Goal: Communication & Community: Answer question/provide support

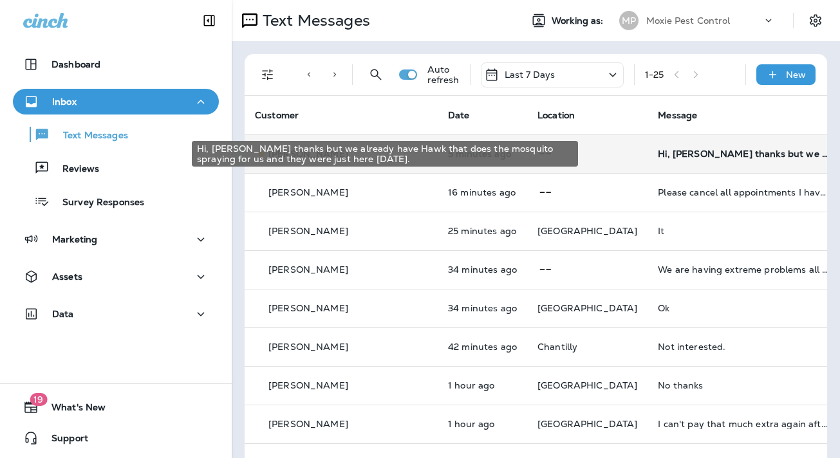
click at [658, 154] on div "Hi, [PERSON_NAME] thanks but we already have Hawk that does the mosquito sprayi…" at bounding box center [744, 154] width 173 height 10
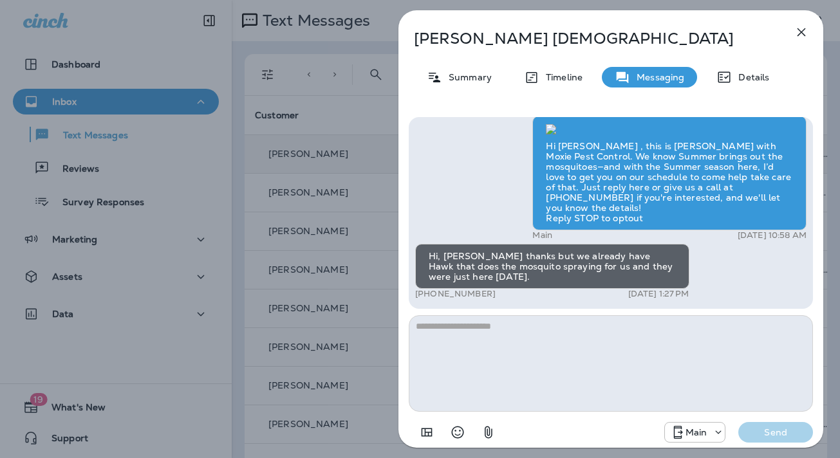
click at [802, 30] on icon "button" at bounding box center [801, 31] width 15 height 15
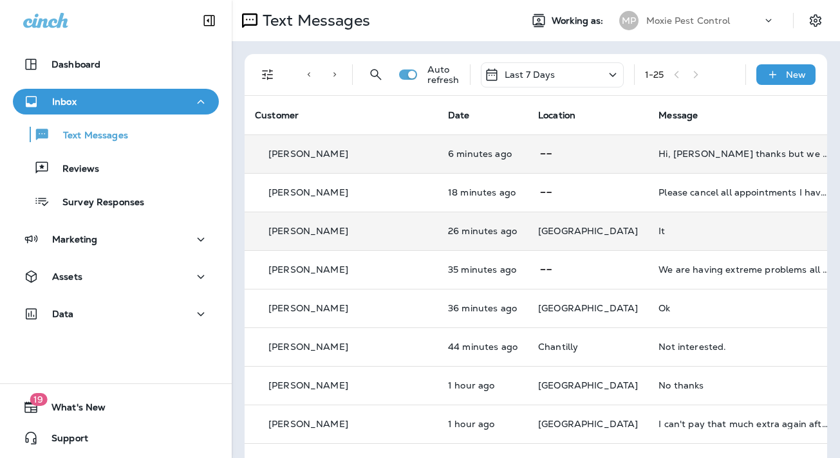
click at [659, 229] on div "It" at bounding box center [745, 231] width 173 height 10
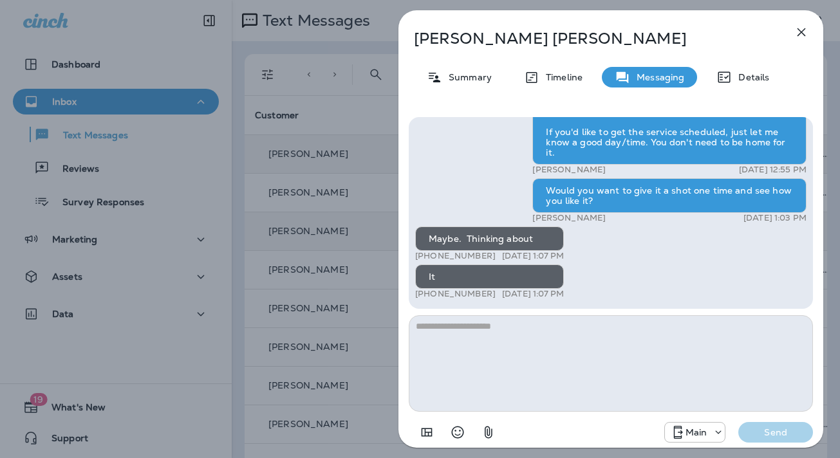
click at [803, 31] on icon "button" at bounding box center [801, 31] width 15 height 15
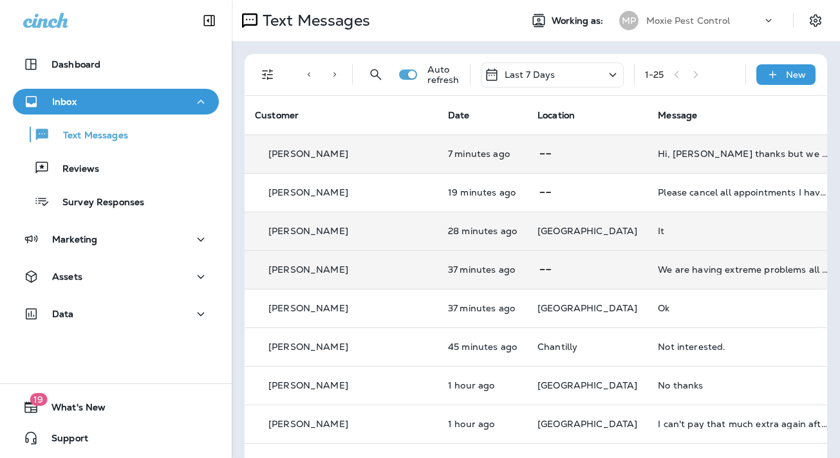
scroll to position [3, 0]
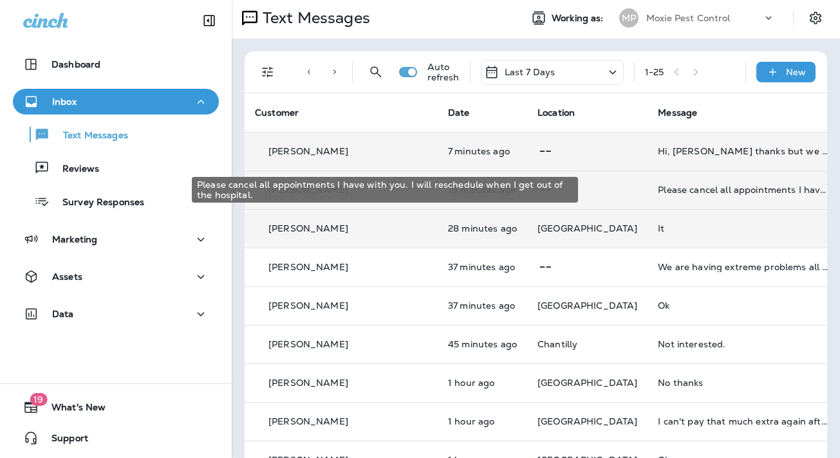
click at [658, 187] on div "Please cancel all appointments I have with you. I will reschedule when I get ou…" at bounding box center [744, 190] width 173 height 10
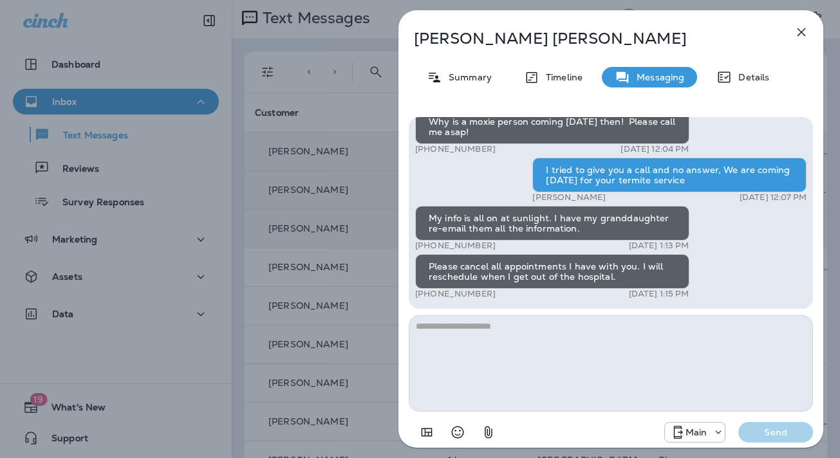
click at [799, 29] on icon "button" at bounding box center [802, 32] width 8 height 8
